Goal: Information Seeking & Learning: Find specific fact

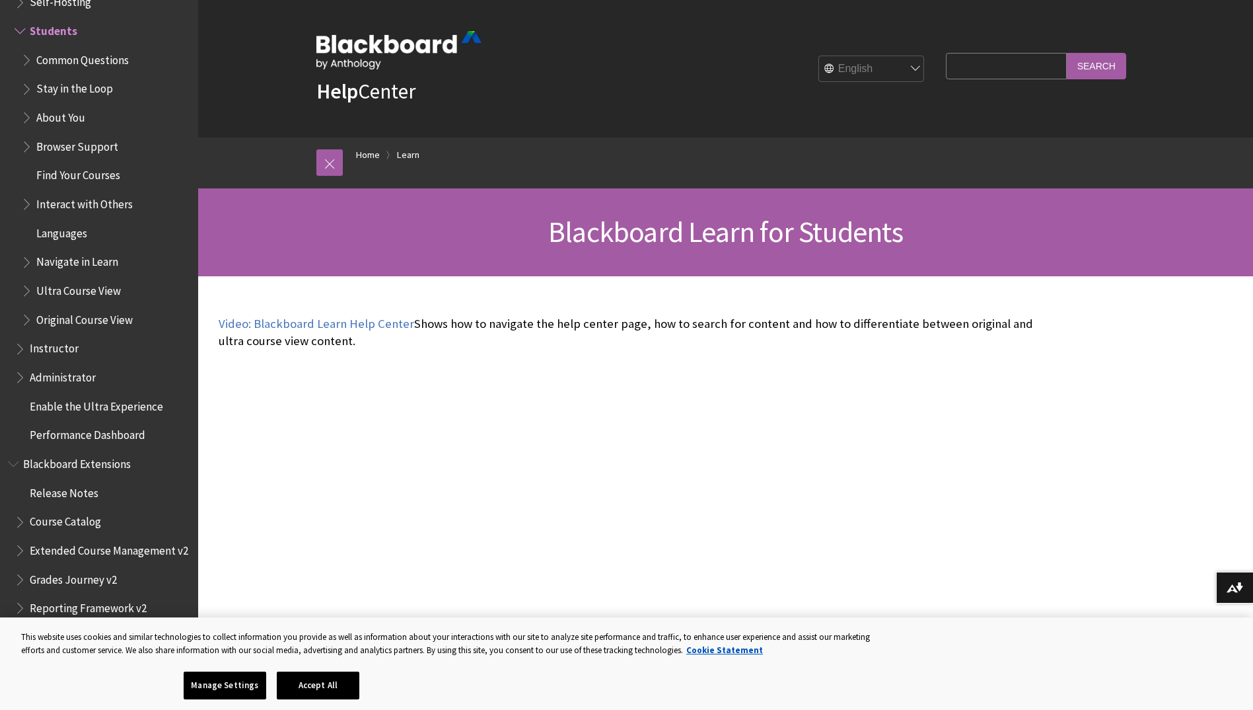
click at [953, 69] on input "Search Query" at bounding box center [1006, 66] width 120 height 26
type input "supported browsers"
click at [1067, 53] on input "Search" at bounding box center [1096, 66] width 59 height 26
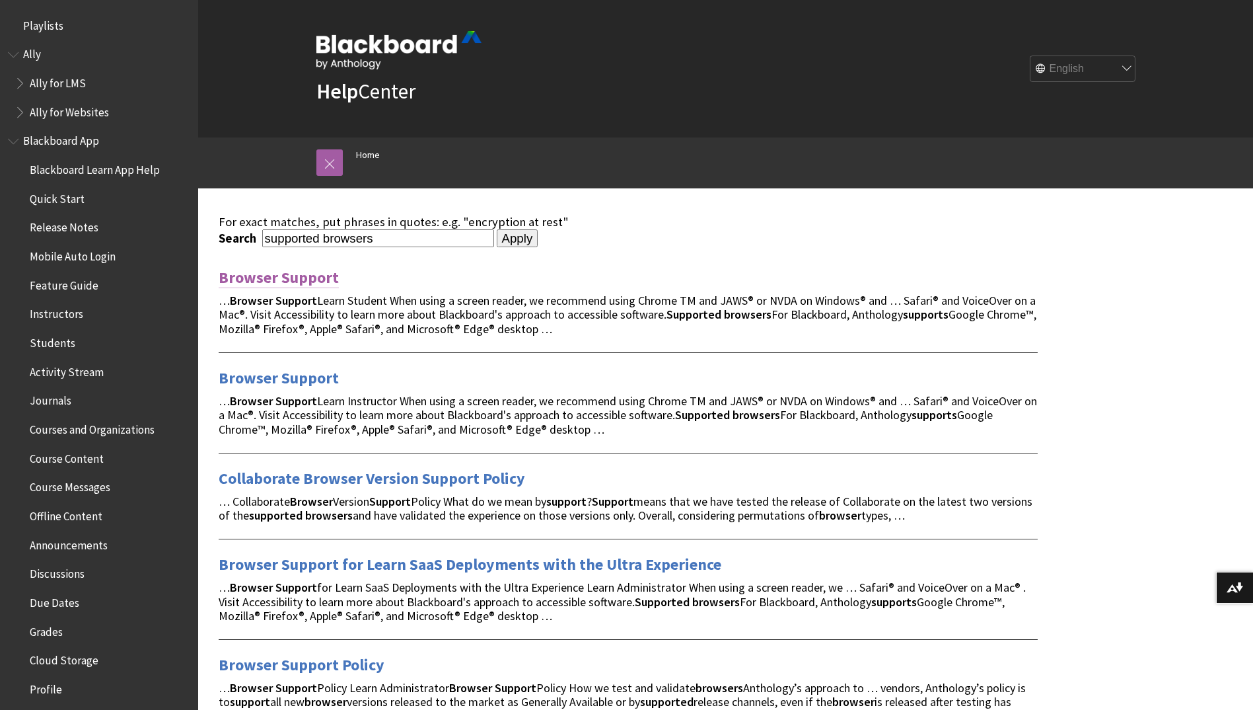
click at [251, 281] on link "Browser Support" at bounding box center [279, 277] width 120 height 21
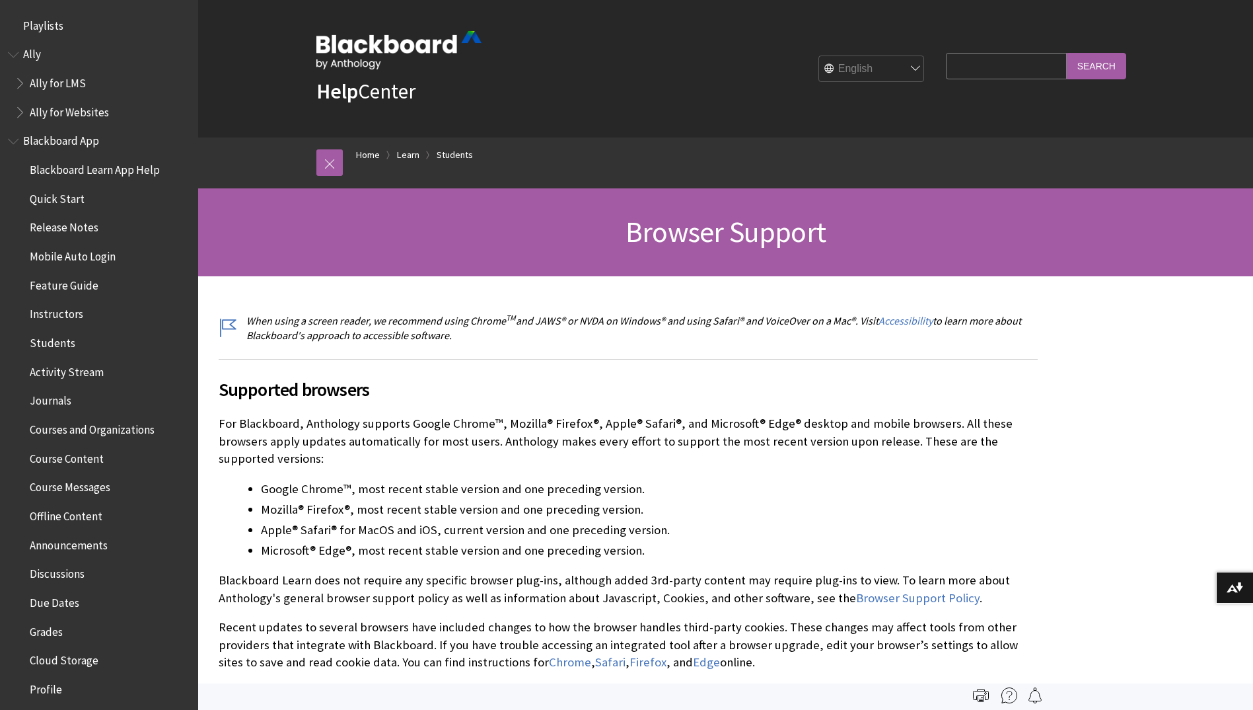
scroll to position [1388, 0]
